Goal: Transaction & Acquisition: Purchase product/service

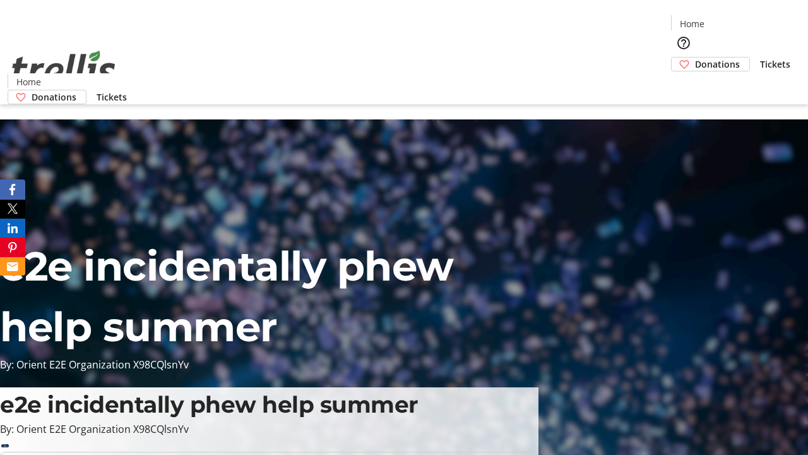
click at [695, 57] on span "Donations" at bounding box center [717, 63] width 45 height 13
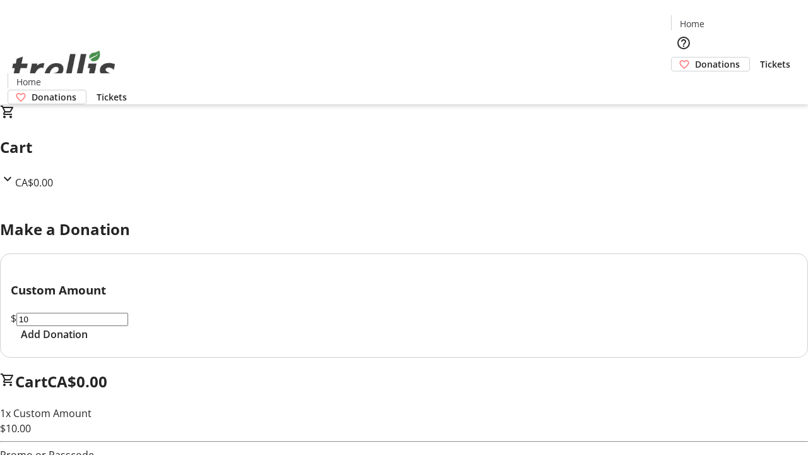
select select "CA"
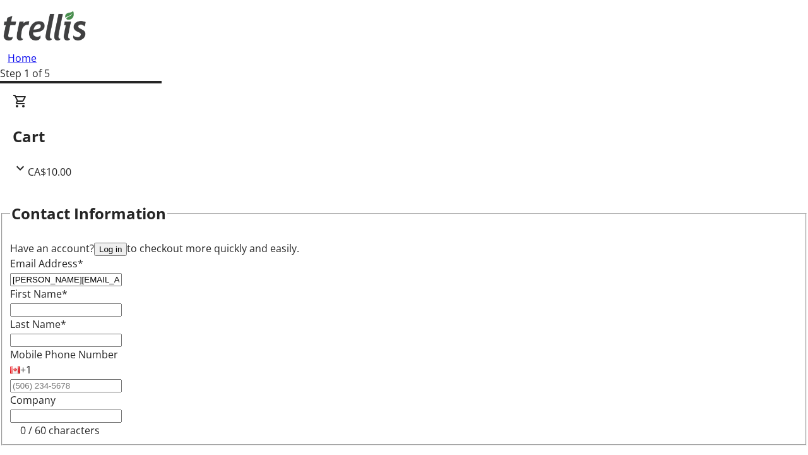
type input "[PERSON_NAME][EMAIL_ADDRESS][DOMAIN_NAME]"
type input "[PERSON_NAME]"
type input "[STREET_ADDRESS][PERSON_NAME]"
type input "Kelowna"
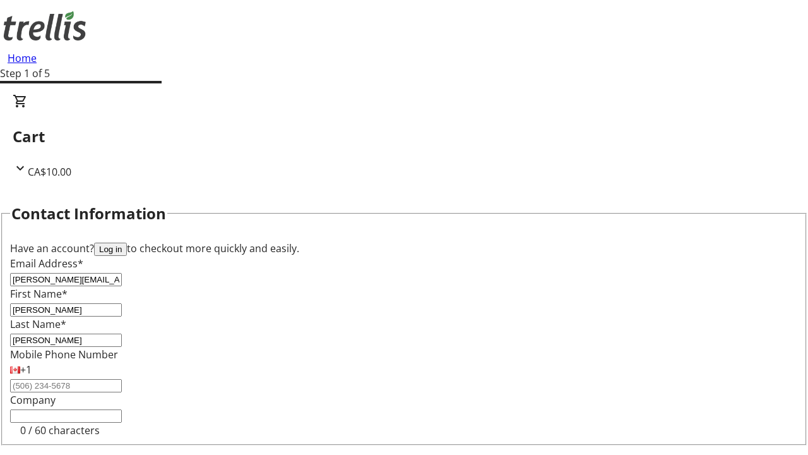
select select "BC"
type input "Kelowna"
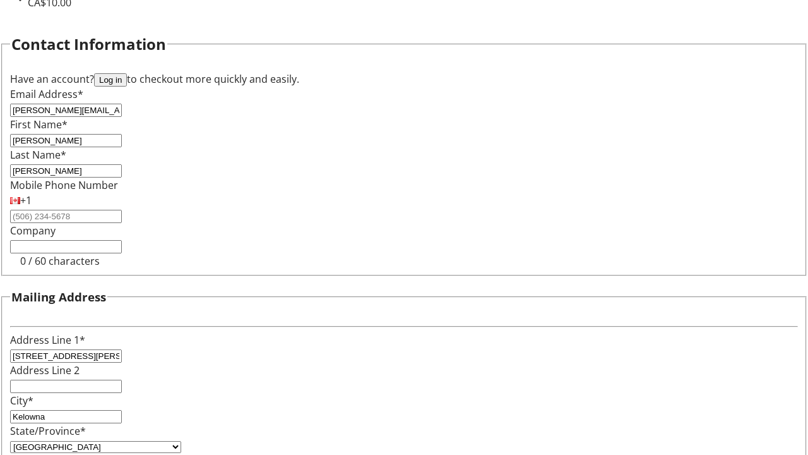
type input "V1Y 0C2"
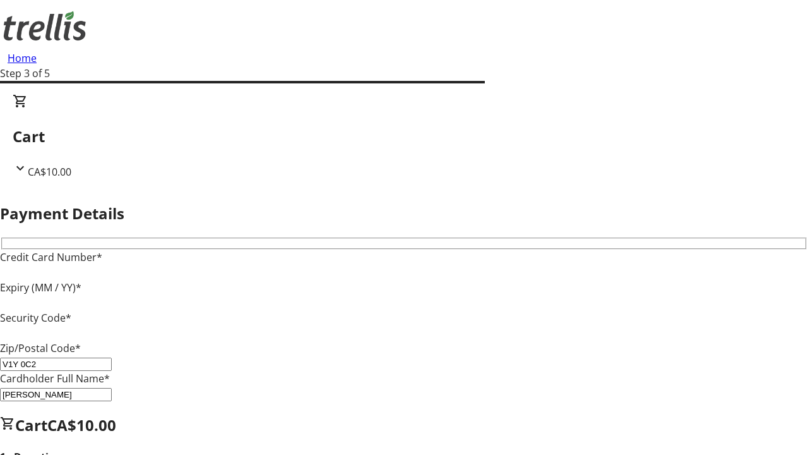
type input "V1Y 0C2"
